Goal: Contribute content: Contribute content

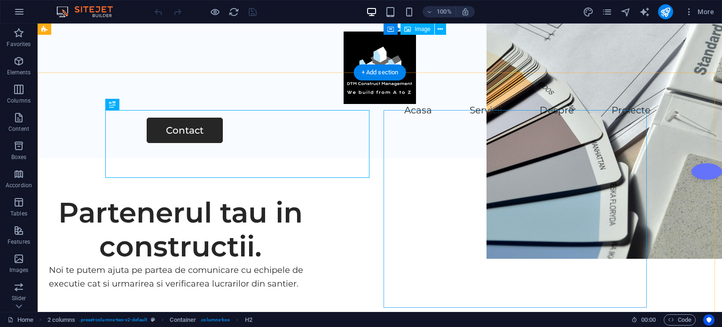
scroll to position [47, 0]
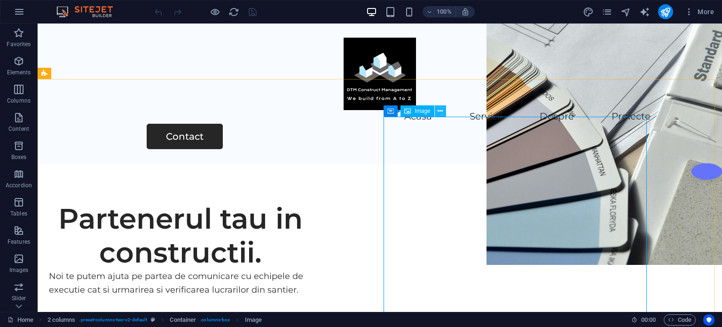
click at [441, 109] on icon at bounding box center [440, 111] width 5 height 10
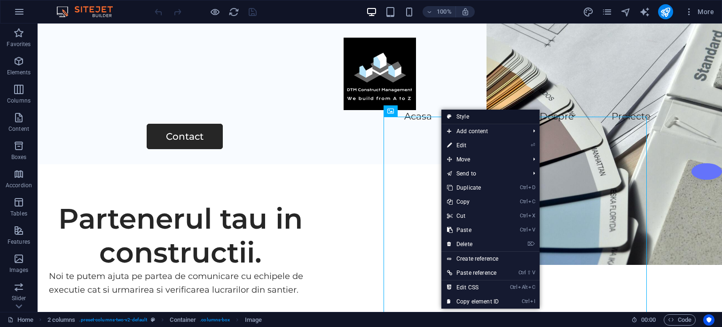
click at [462, 117] on link "Style" at bounding box center [491, 117] width 98 height 14
select select "rem"
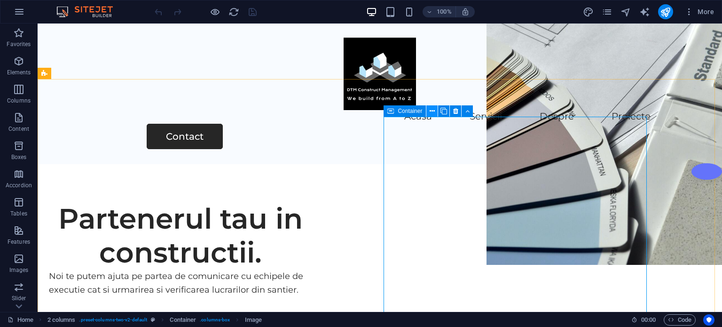
click at [431, 111] on icon at bounding box center [432, 111] width 5 height 10
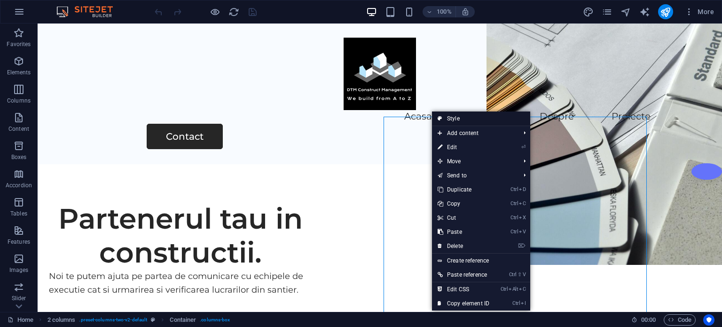
click at [454, 119] on link "Style" at bounding box center [481, 118] width 98 height 14
select select "rem"
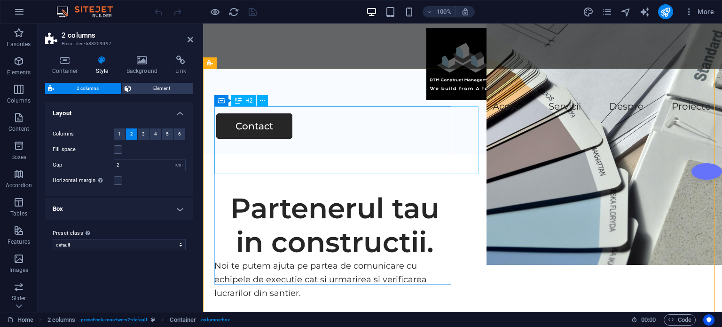
scroll to position [57, 0]
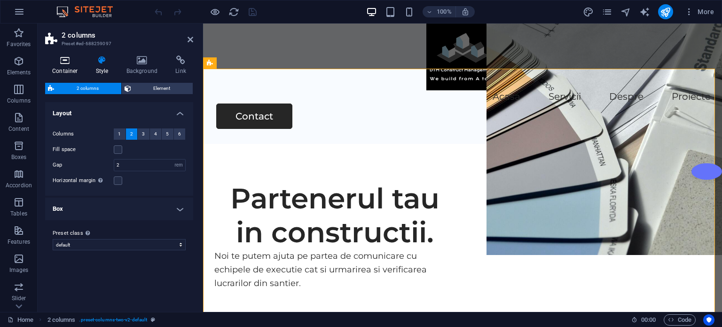
click at [65, 64] on icon at bounding box center [65, 59] width 40 height 9
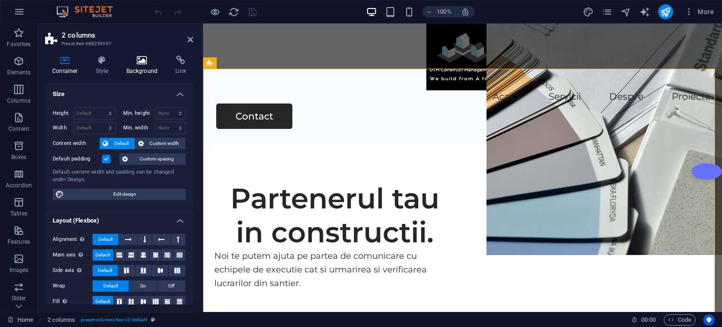
click at [137, 63] on icon at bounding box center [142, 59] width 46 height 9
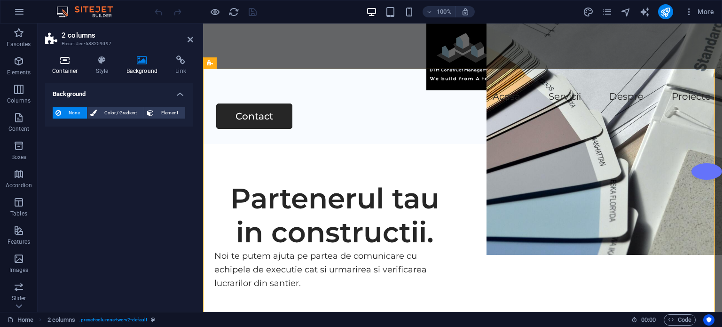
click at [60, 66] on h4 "Container" at bounding box center [67, 65] width 44 height 20
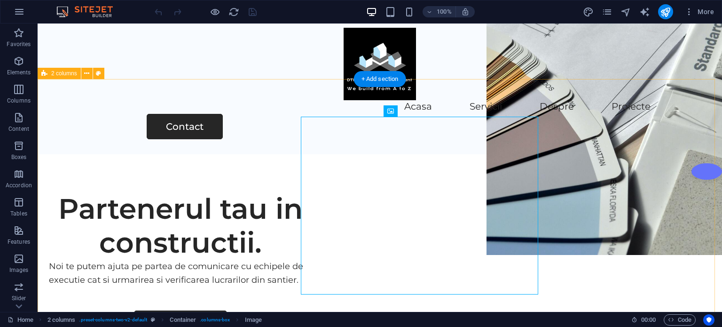
scroll to position [47, 0]
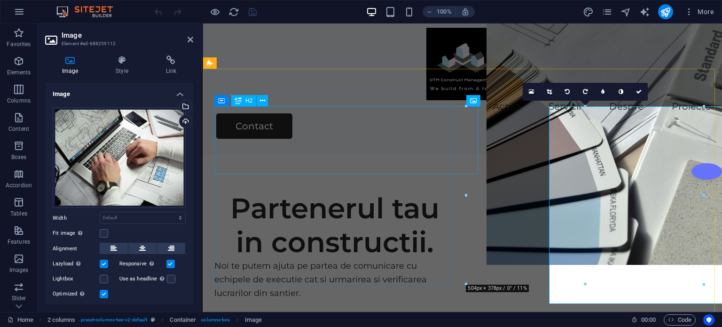
scroll to position [57, 0]
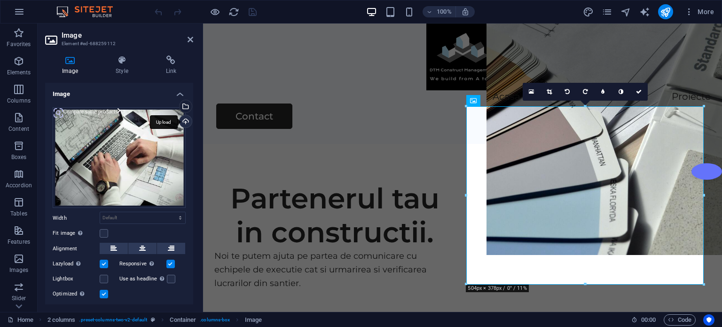
click at [183, 119] on div "Upload" at bounding box center [185, 122] width 14 height 14
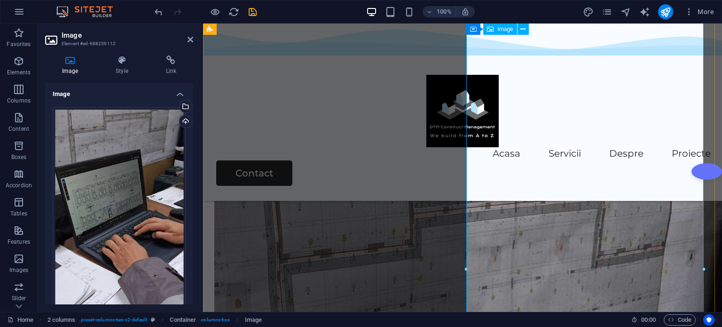
scroll to position [151, 0]
click at [129, 173] on div "Drag files here, click to choose files or select files from Files or our free s…" at bounding box center [119, 248] width 133 height 283
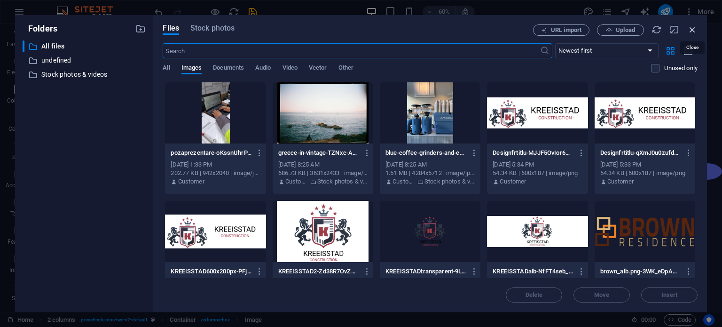
click at [693, 29] on icon "button" at bounding box center [693, 29] width 10 height 10
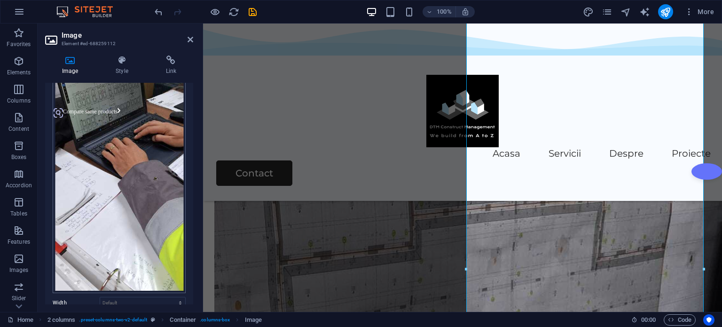
scroll to position [203, 0]
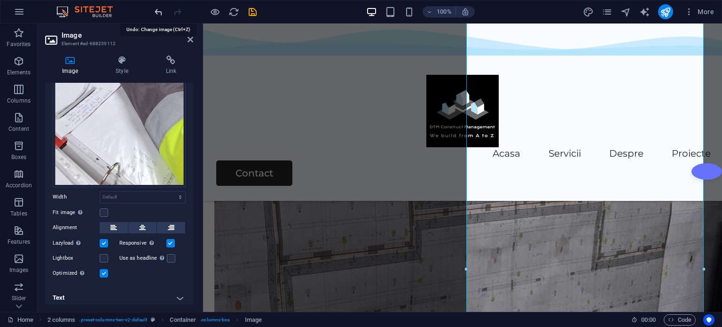
click at [159, 11] on icon "undo" at bounding box center [158, 12] width 11 height 11
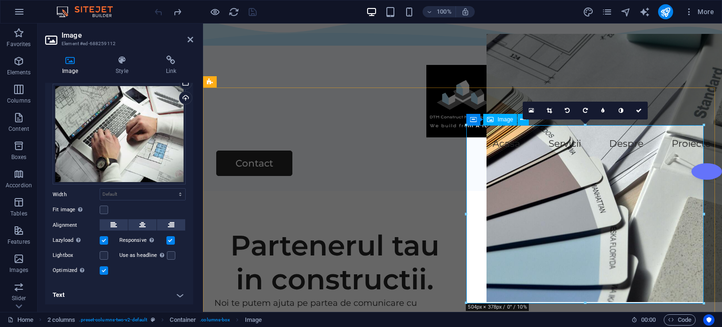
scroll to position [151, 0]
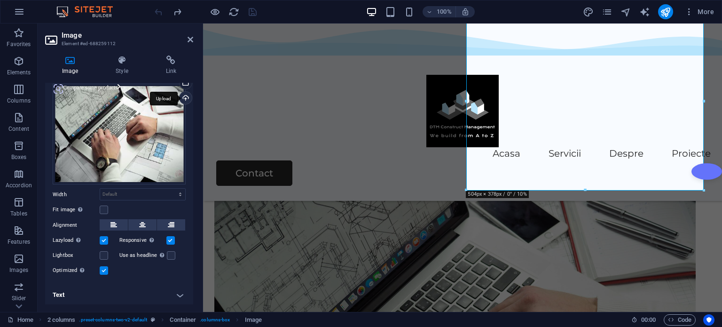
click at [181, 95] on div "Upload" at bounding box center [185, 99] width 14 height 14
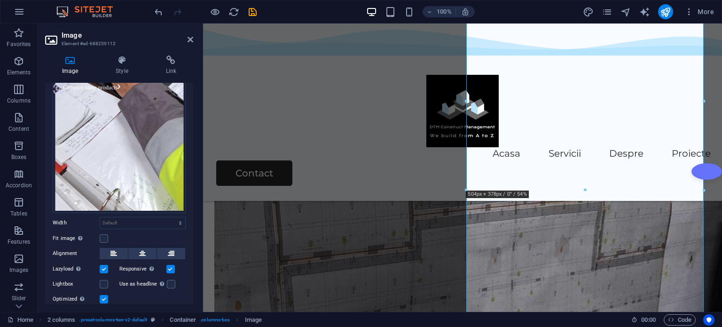
scroll to position [203, 0]
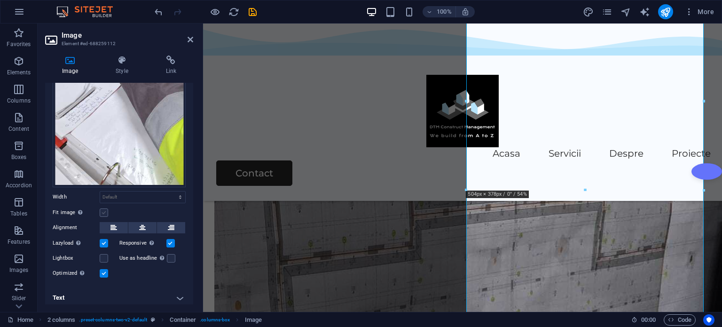
click at [102, 208] on label at bounding box center [104, 212] width 8 height 8
click at [0, 0] on input "Fit image Automatically fit image to a fixed width and height" at bounding box center [0, 0] width 0 height 0
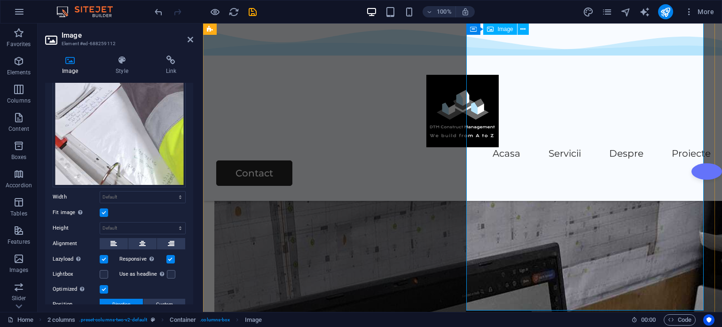
scroll to position [198, 0]
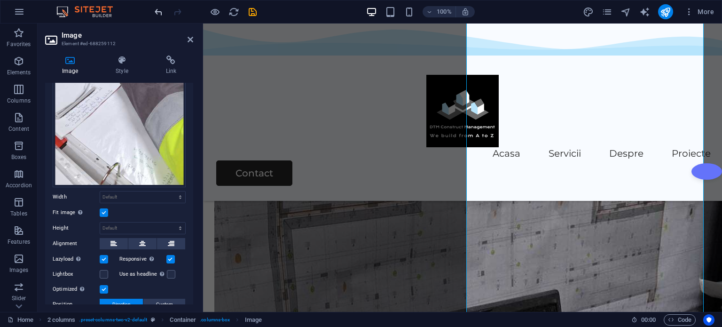
click at [157, 10] on icon "undo" at bounding box center [158, 12] width 11 height 11
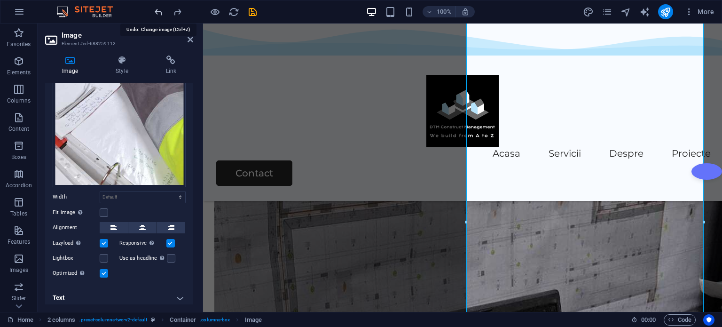
click at [157, 10] on icon "undo" at bounding box center [158, 12] width 11 height 11
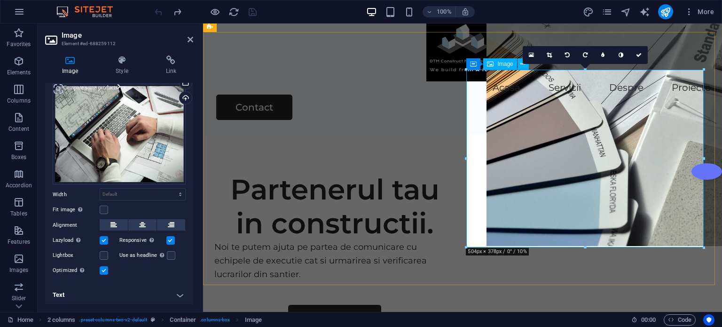
scroll to position [94, 0]
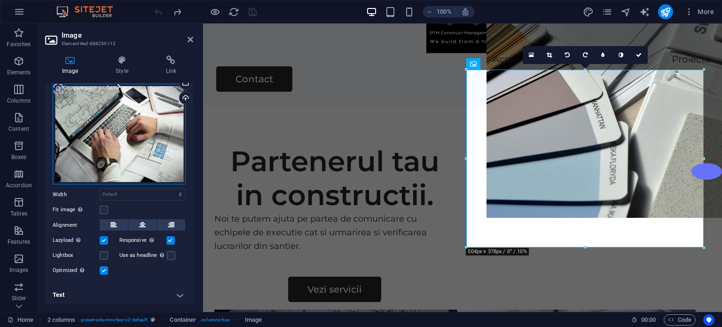
click at [169, 110] on div "Drag files here, click to choose files or select files from Files or our free s…" at bounding box center [119, 134] width 133 height 101
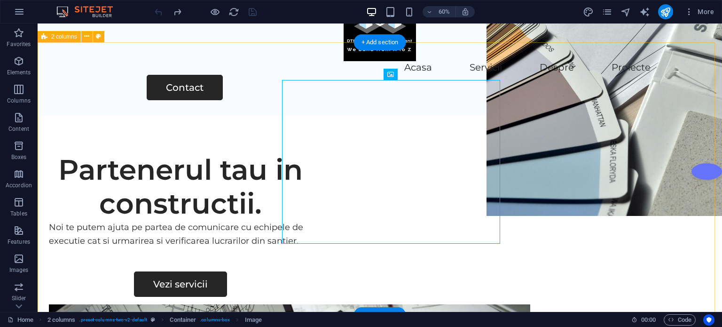
scroll to position [84, 0]
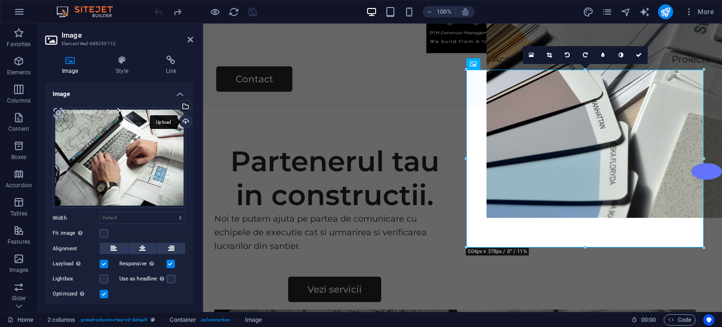
click at [182, 119] on div "Upload" at bounding box center [185, 122] width 14 height 14
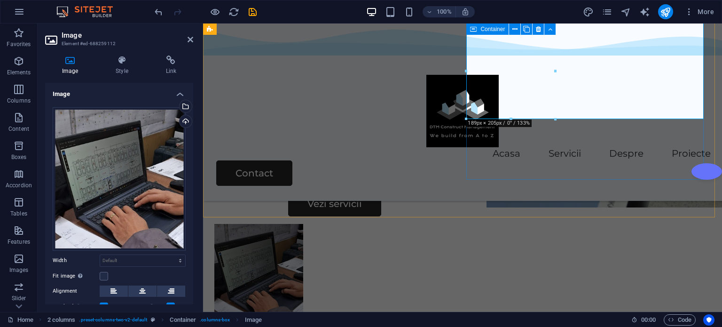
scroll to position [0, 0]
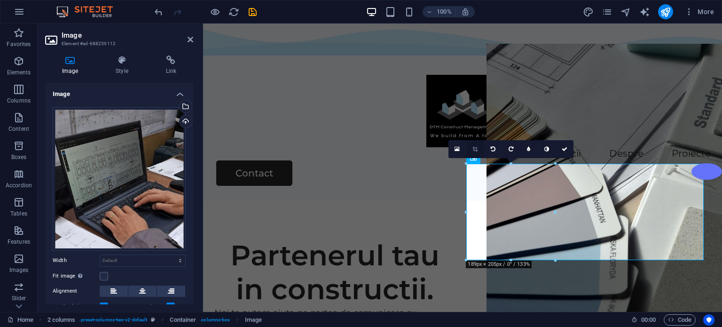
click at [475, 147] on icon at bounding box center [475, 149] width 5 height 6
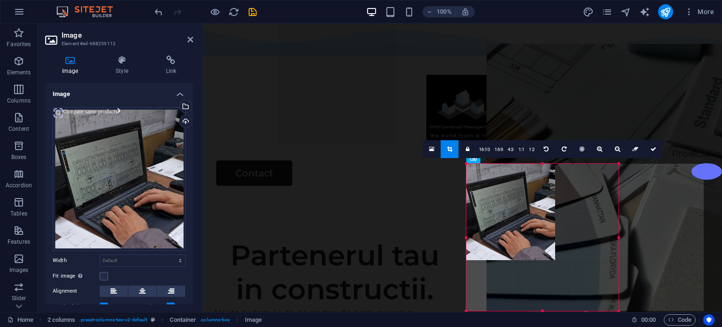
drag, startPoint x: 555, startPoint y: 261, endPoint x: 618, endPoint y: 312, distance: 81.3
click at [618, 312] on section "Favorites Elements Columns Content Boxes Accordion Tables Features Images Slide…" at bounding box center [361, 168] width 722 height 288
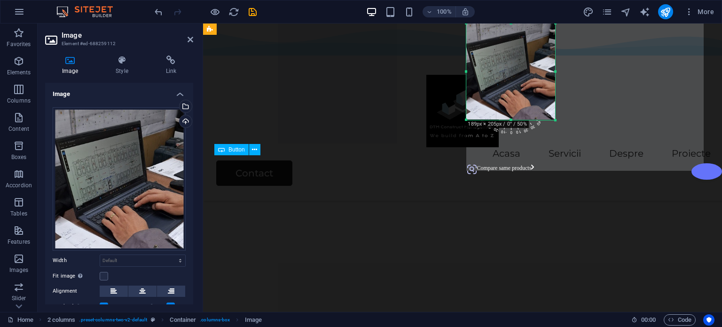
scroll to position [141, 0]
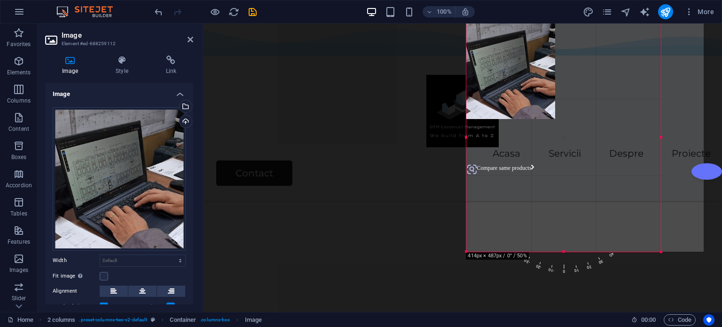
drag, startPoint x: 556, startPoint y: 120, endPoint x: 662, endPoint y: 253, distance: 169.6
click at [662, 253] on div at bounding box center [662, 252] width 6 height 6
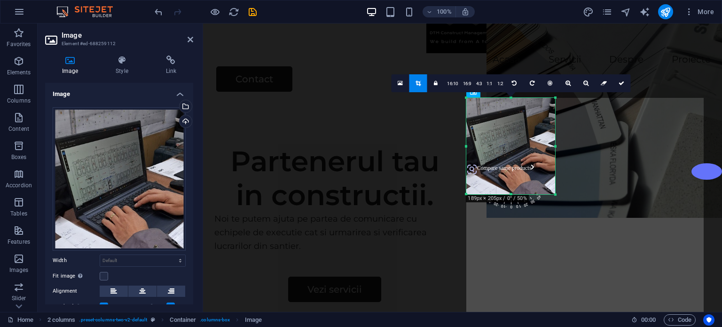
scroll to position [47, 0]
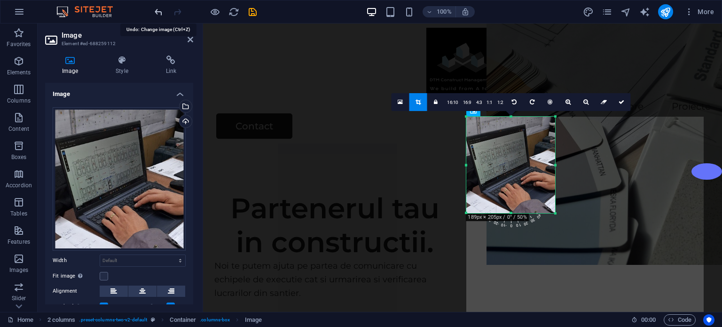
click at [159, 8] on icon "undo" at bounding box center [158, 12] width 11 height 11
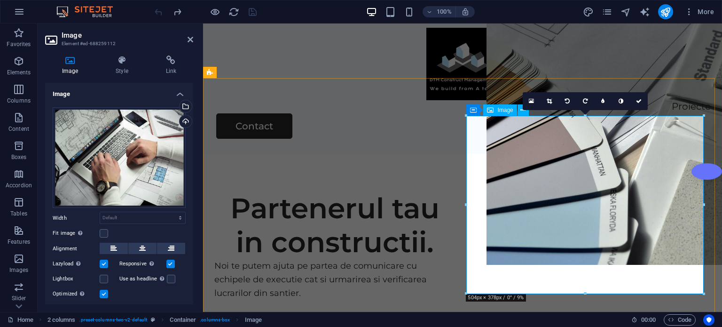
scroll to position [94, 0]
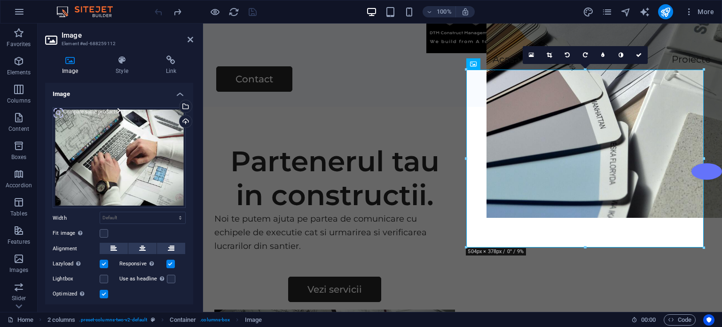
click at [148, 32] on h2 "Image" at bounding box center [128, 35] width 132 height 8
click at [184, 118] on div "Upload" at bounding box center [185, 122] width 14 height 14
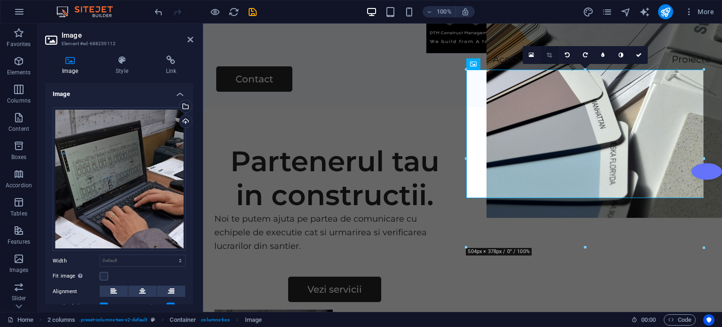
click at [547, 54] on icon at bounding box center [549, 55] width 5 height 6
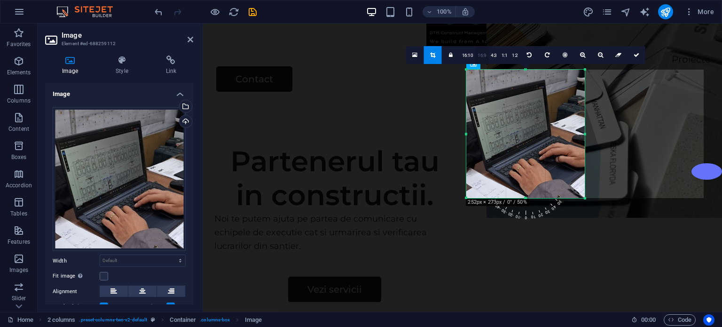
click at [483, 55] on link "16:9" at bounding box center [481, 56] width 13 height 18
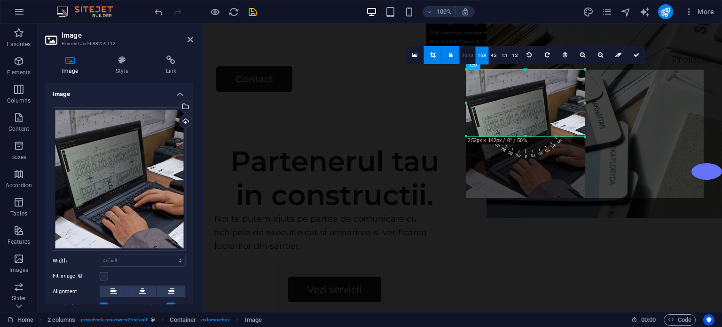
click at [472, 55] on link "16:10" at bounding box center [468, 56] width 16 height 18
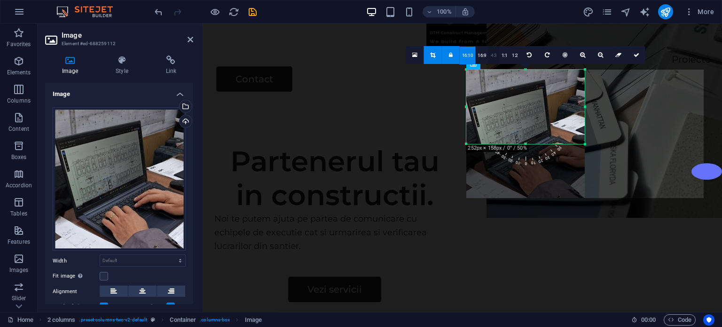
click at [491, 54] on link "4:3" at bounding box center [494, 56] width 11 height 18
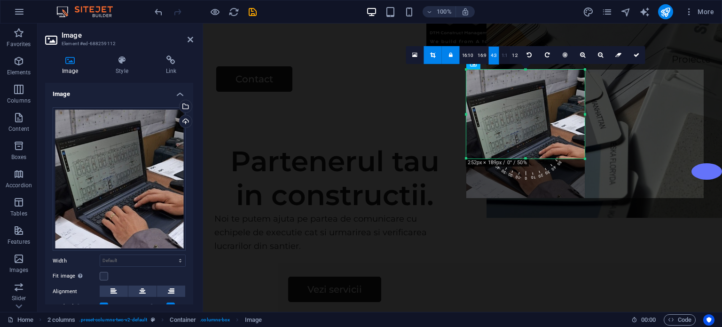
click at [504, 54] on link "1:1" at bounding box center [504, 56] width 11 height 18
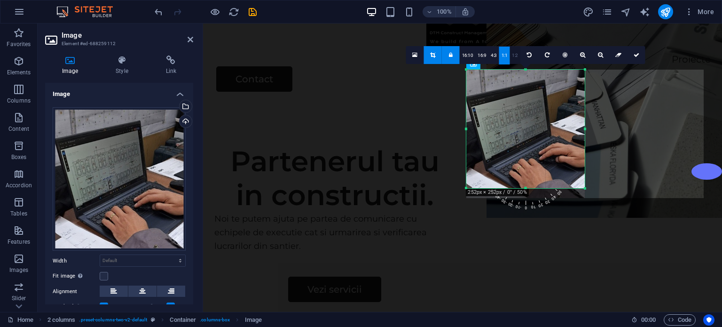
click at [512, 55] on link "1:2" at bounding box center [515, 56] width 11 height 18
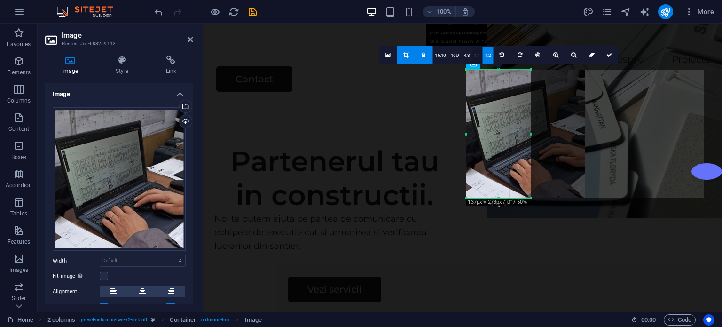
click at [476, 55] on link "1:1" at bounding box center [477, 56] width 11 height 18
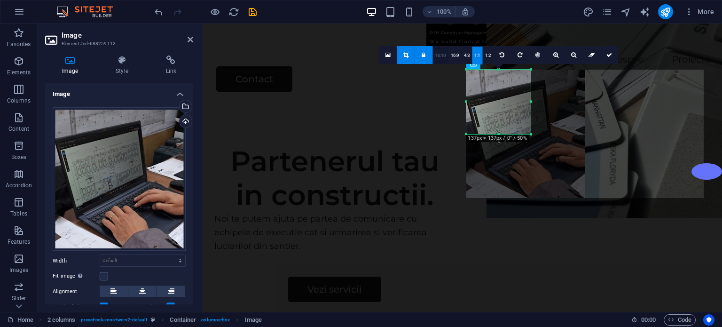
click at [441, 56] on link "16:10" at bounding box center [441, 56] width 16 height 18
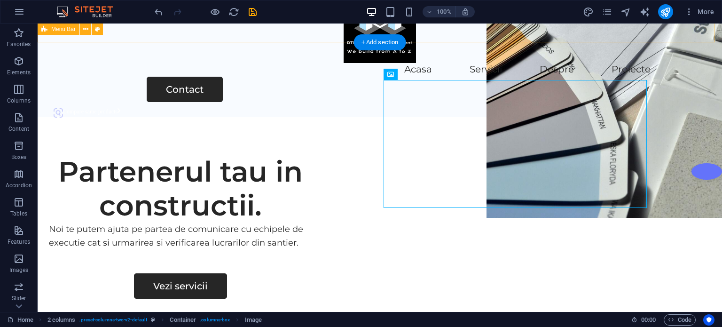
scroll to position [84, 0]
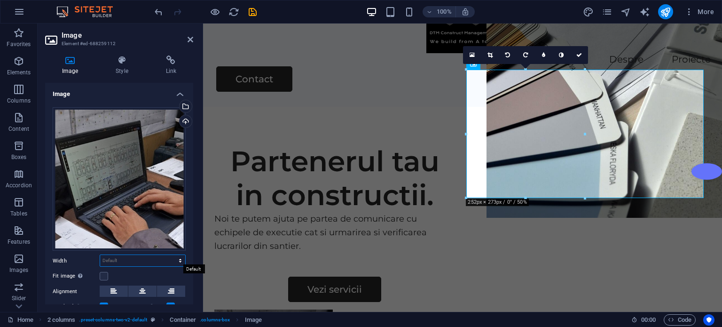
click at [132, 257] on select "Default auto px rem % em vh vw" at bounding box center [142, 260] width 85 height 11
select select "px"
click at [170, 255] on select "Default auto px rem % em vh vw" at bounding box center [142, 260] width 85 height 11
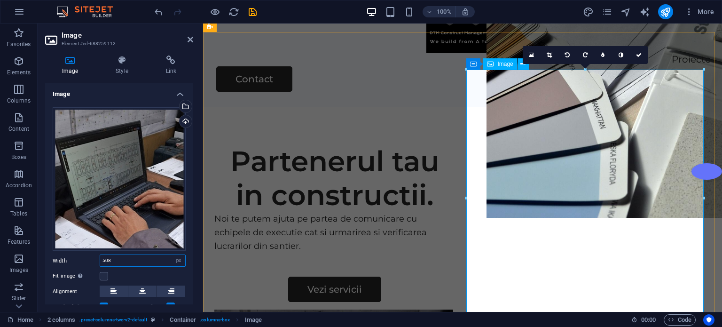
type input "508"
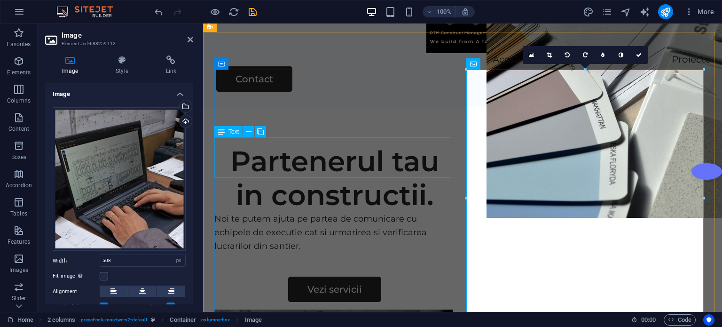
click at [395, 212] on div "Noi te putem ajuta pe partea de comunicare cu echipele de executie cat si urmar…" at bounding box center [334, 232] width 241 height 40
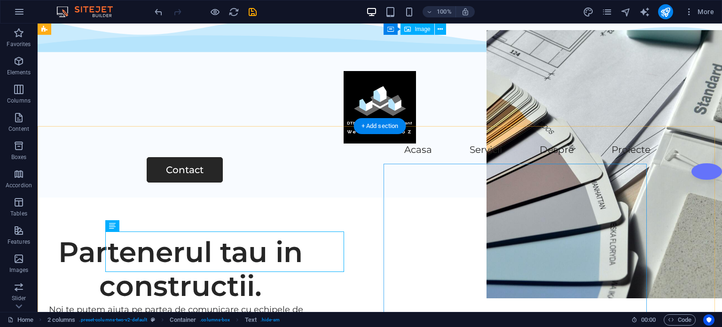
scroll to position [0, 0]
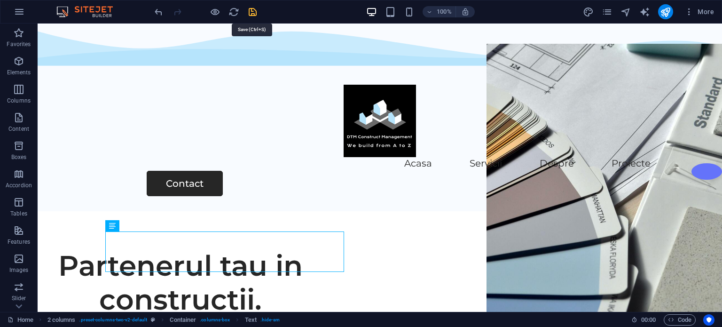
click at [252, 10] on icon "save" at bounding box center [252, 12] width 11 height 11
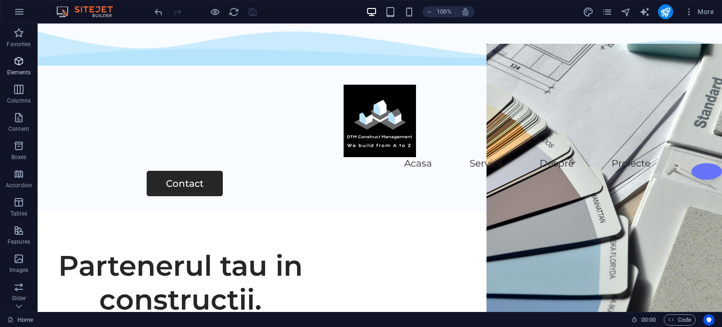
click at [20, 59] on icon "button" at bounding box center [18, 60] width 11 height 11
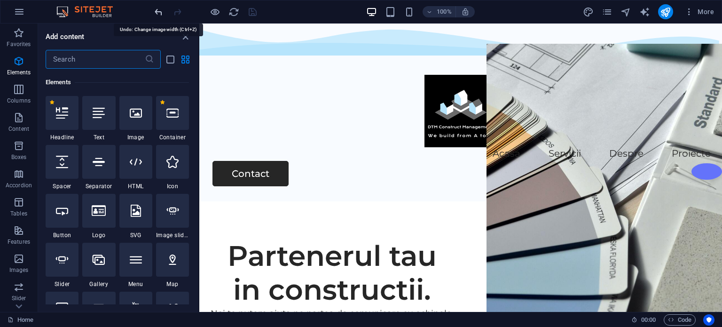
click at [156, 10] on icon "undo" at bounding box center [158, 12] width 11 height 11
click at [254, 11] on icon "save" at bounding box center [252, 12] width 11 height 11
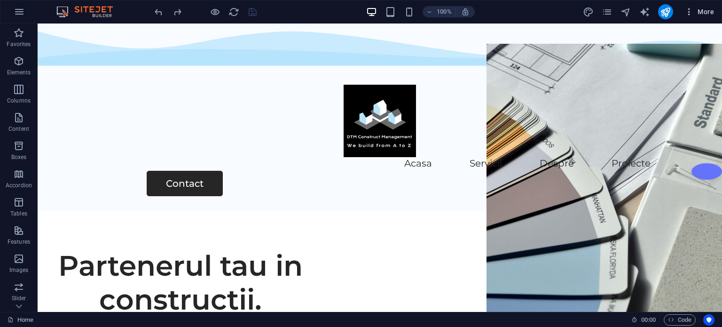
click at [688, 10] on icon "button" at bounding box center [689, 11] width 9 height 9
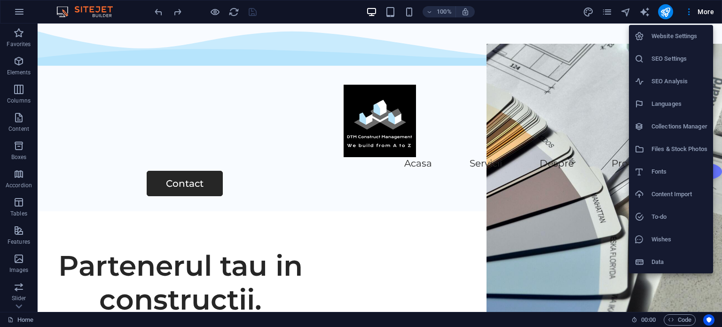
click at [561, 14] on div at bounding box center [361, 163] width 722 height 327
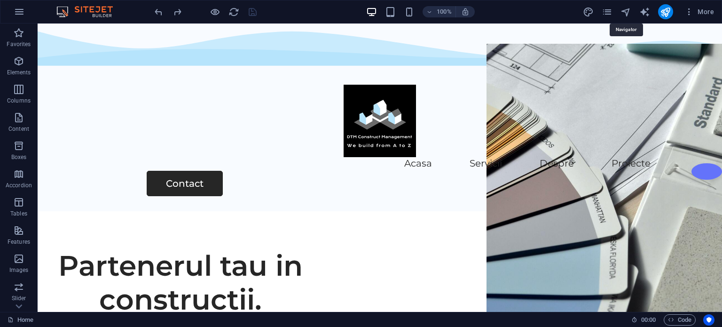
click at [628, 11] on icon "navigator" at bounding box center [626, 12] width 11 height 11
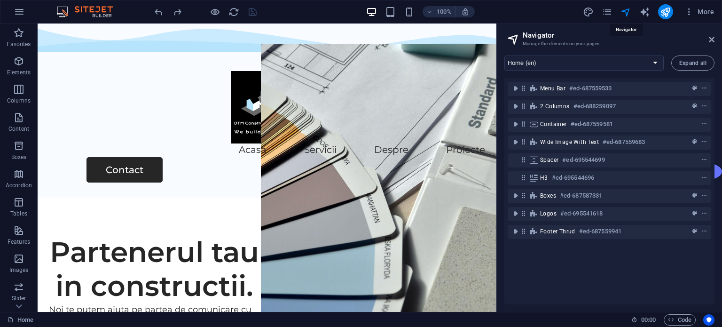
click at [628, 11] on icon "navigator" at bounding box center [626, 12] width 11 height 11
click at [712, 39] on icon at bounding box center [712, 40] width 6 height 8
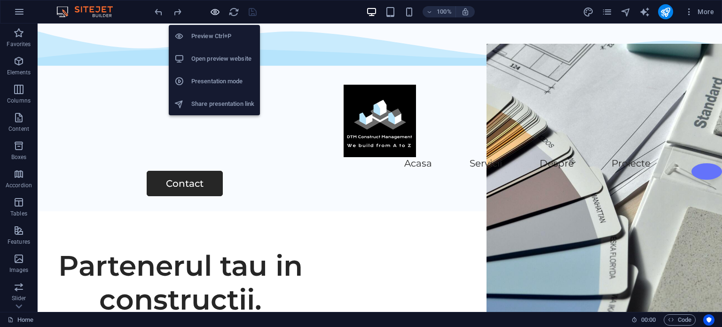
click at [214, 12] on icon "button" at bounding box center [215, 12] width 11 height 11
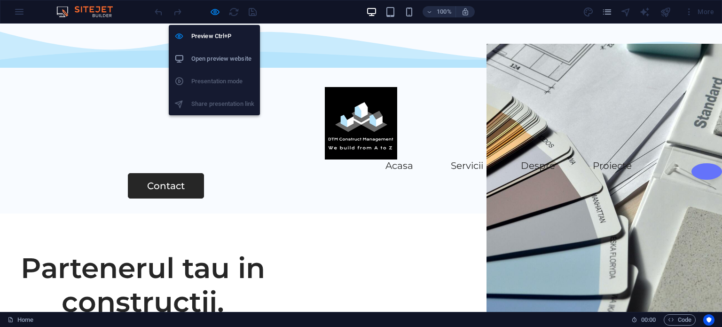
click at [209, 58] on h6 "Open preview website" at bounding box center [222, 58] width 63 height 11
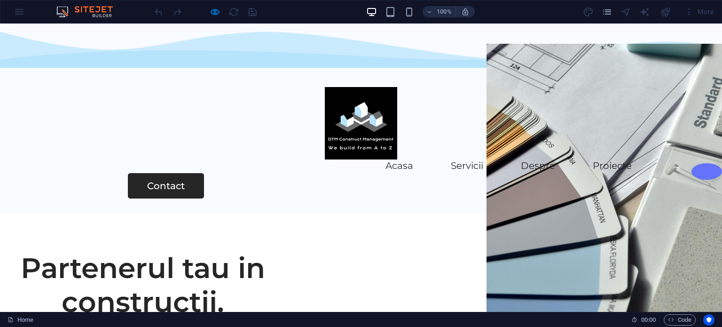
click at [20, 8] on div "100% More" at bounding box center [360, 11] width 721 height 23
click at [21, 9] on div "100% More" at bounding box center [360, 11] width 721 height 23
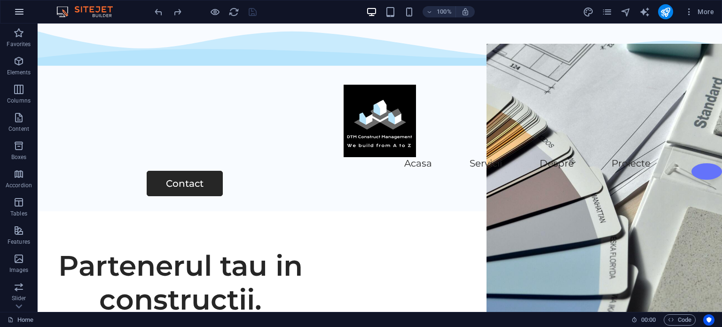
click at [16, 9] on icon "button" at bounding box center [19, 11] width 11 height 11
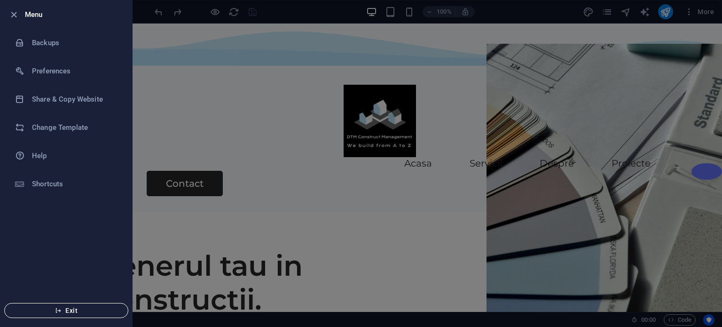
click at [71, 314] on span "Exit" at bounding box center [66, 311] width 108 height 8
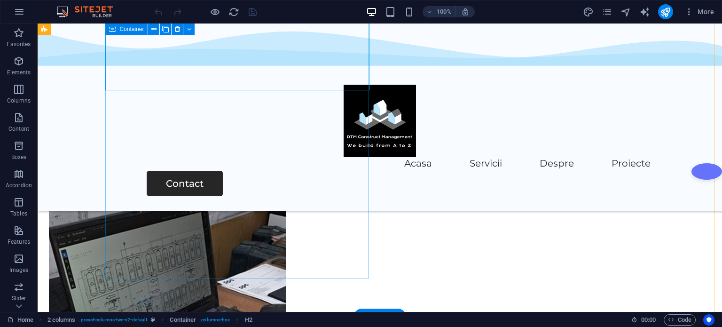
scroll to position [47, 0]
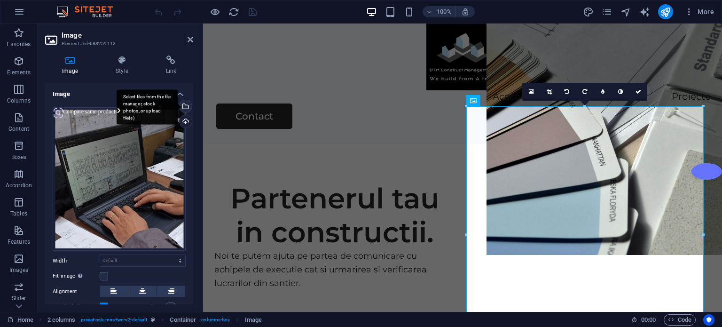
click at [184, 104] on div "Select files from the file manager, stock photos, or upload file(s)" at bounding box center [185, 107] width 14 height 14
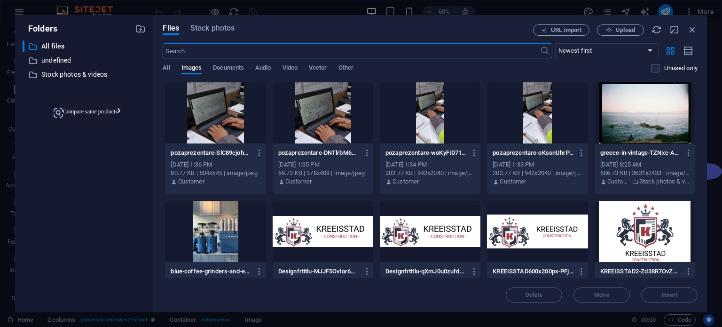
scroll to position [59, 0]
click at [620, 30] on span "Upload" at bounding box center [625, 30] width 19 height 6
click at [166, 67] on span "All" at bounding box center [166, 68] width 7 height 13
click at [50, 59] on p "undefined" at bounding box center [84, 60] width 87 height 11
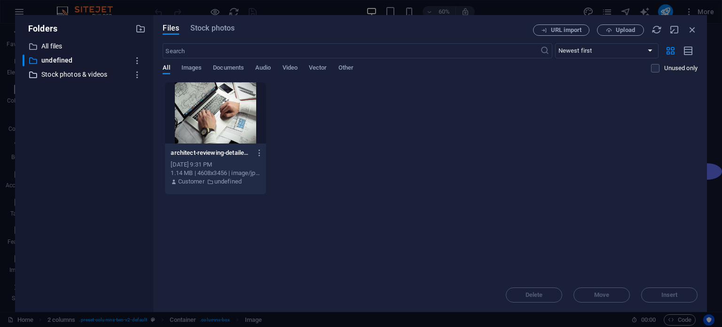
click at [56, 71] on p "Stock photos & videos" at bounding box center [84, 74] width 87 height 11
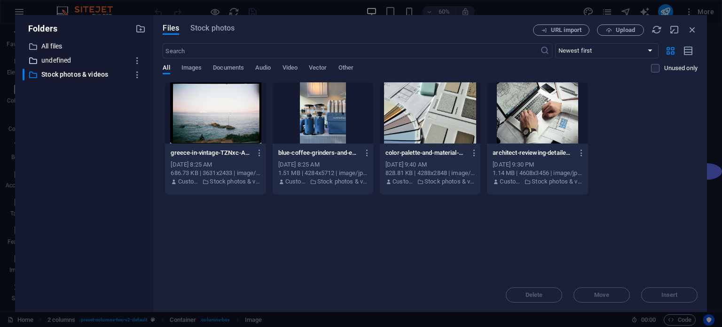
click at [62, 62] on p "undefined" at bounding box center [84, 60] width 87 height 11
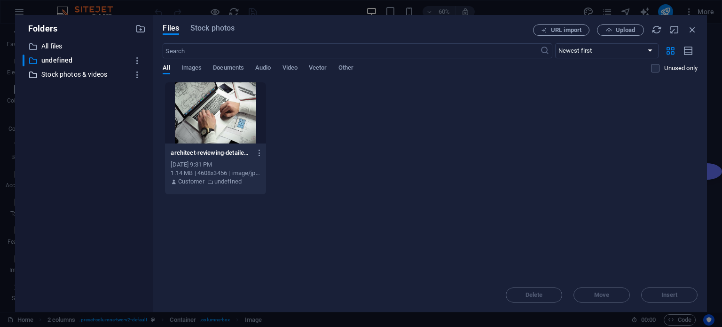
click at [62, 71] on p "Stock photos & videos" at bounding box center [84, 74] width 87 height 11
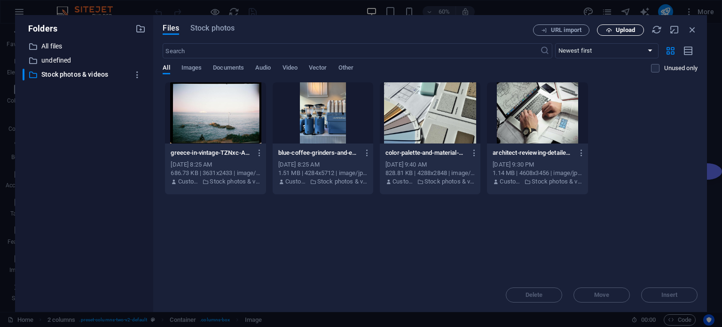
click at [621, 30] on span "Upload" at bounding box center [625, 30] width 19 height 6
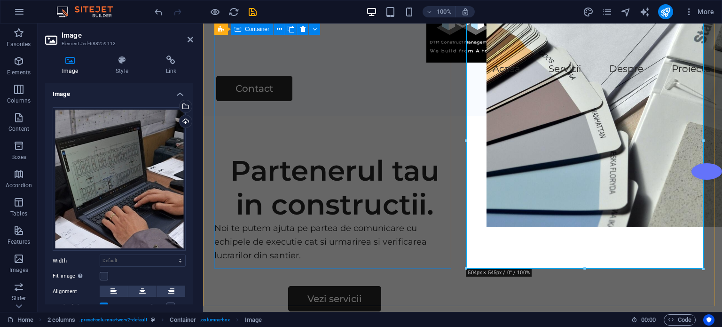
scroll to position [0, 0]
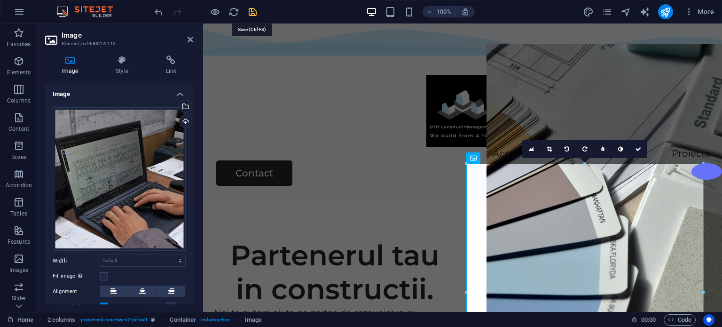
click at [250, 9] on icon "save" at bounding box center [252, 12] width 11 height 11
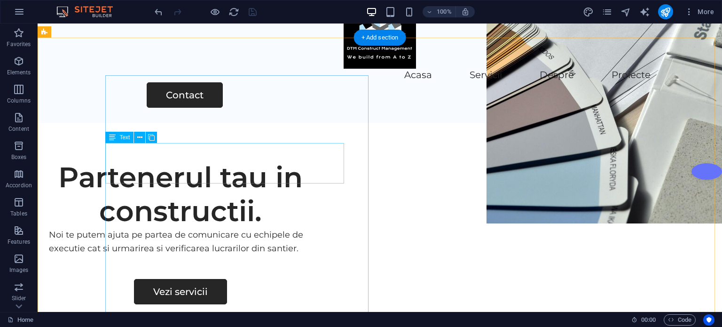
scroll to position [94, 0]
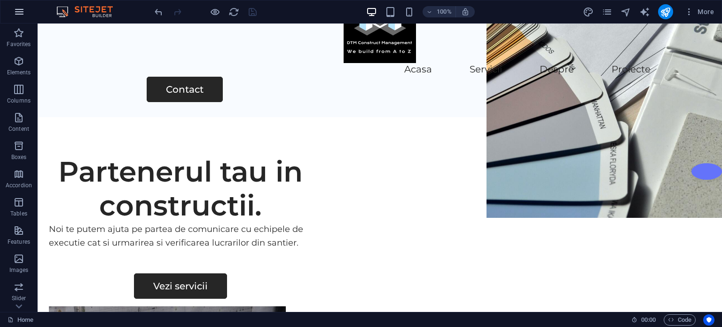
click at [17, 9] on icon "button" at bounding box center [19, 11] width 11 height 11
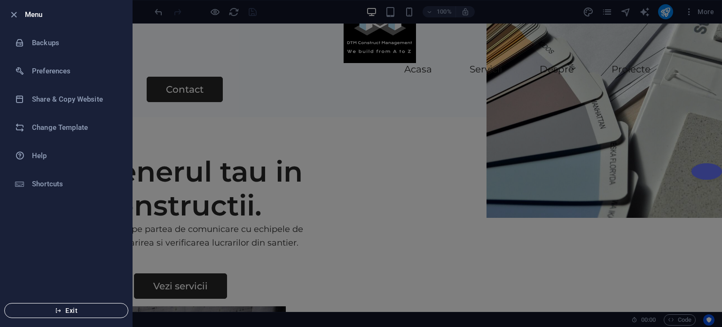
click at [66, 312] on span "Exit" at bounding box center [66, 311] width 108 height 8
